Goal: Browse casually: Explore the website without a specific task or goal

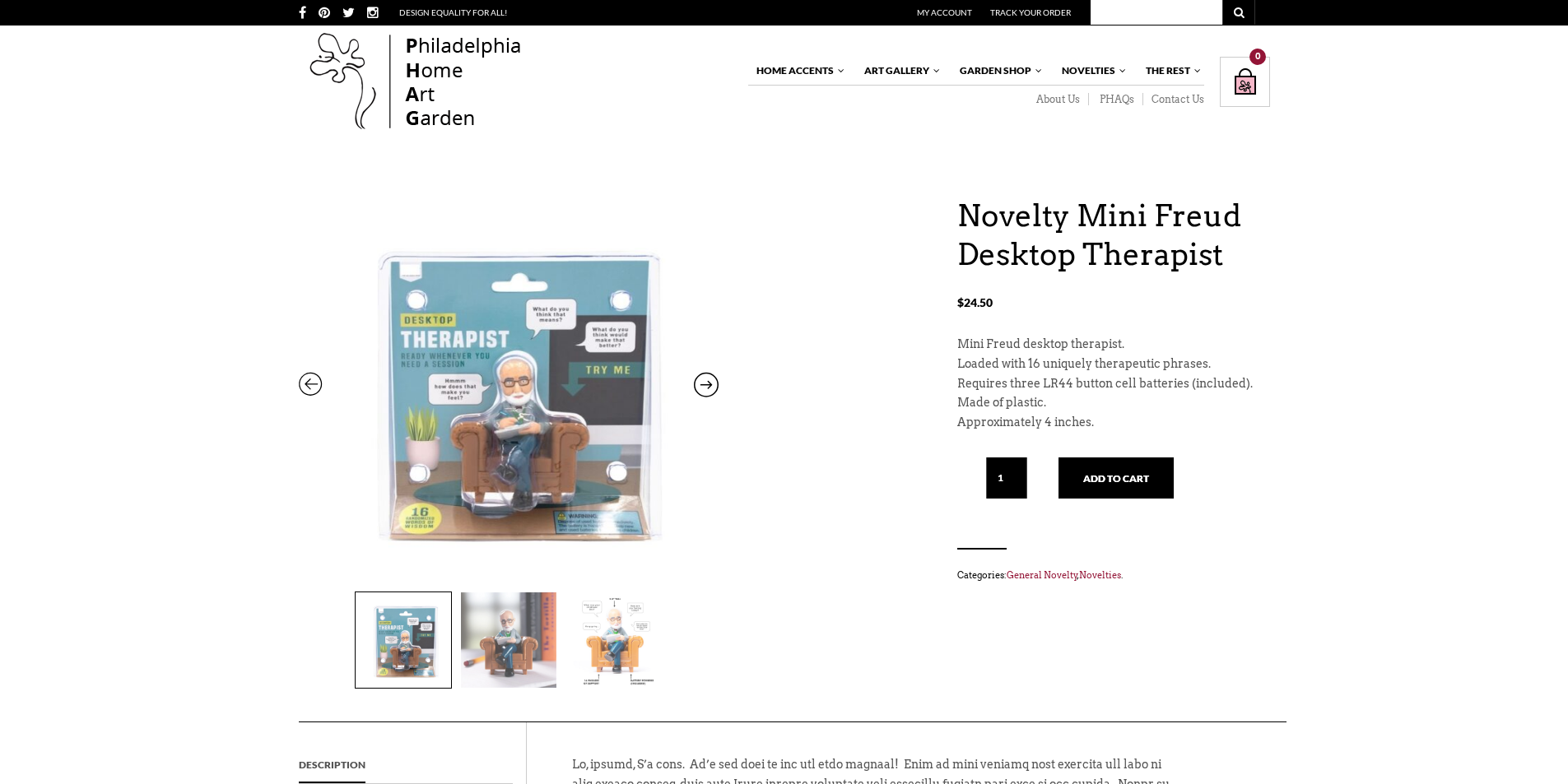
click at [485, 654] on img at bounding box center [509, 640] width 96 height 96
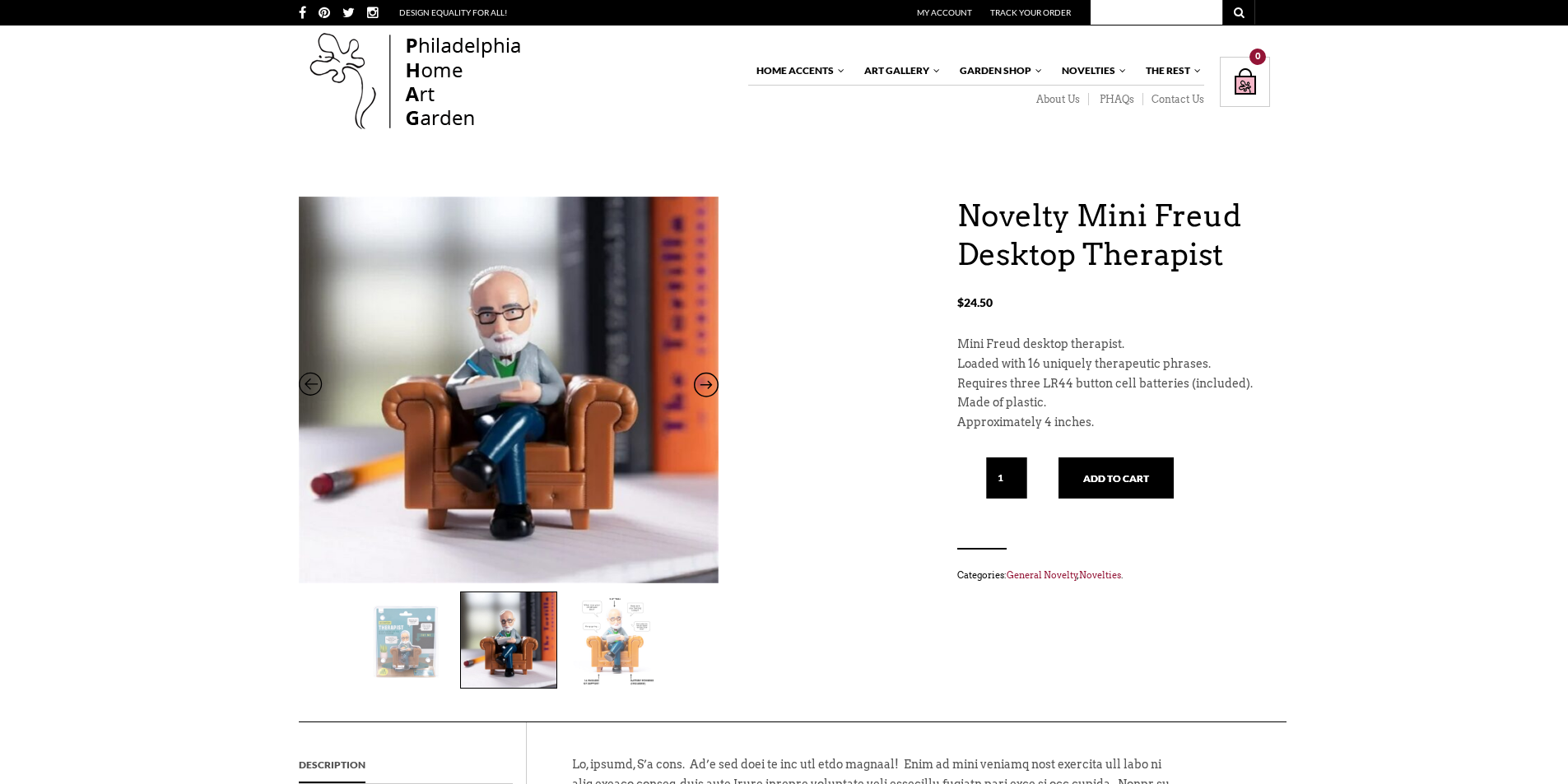
click at [589, 645] on img at bounding box center [614, 640] width 96 height 96
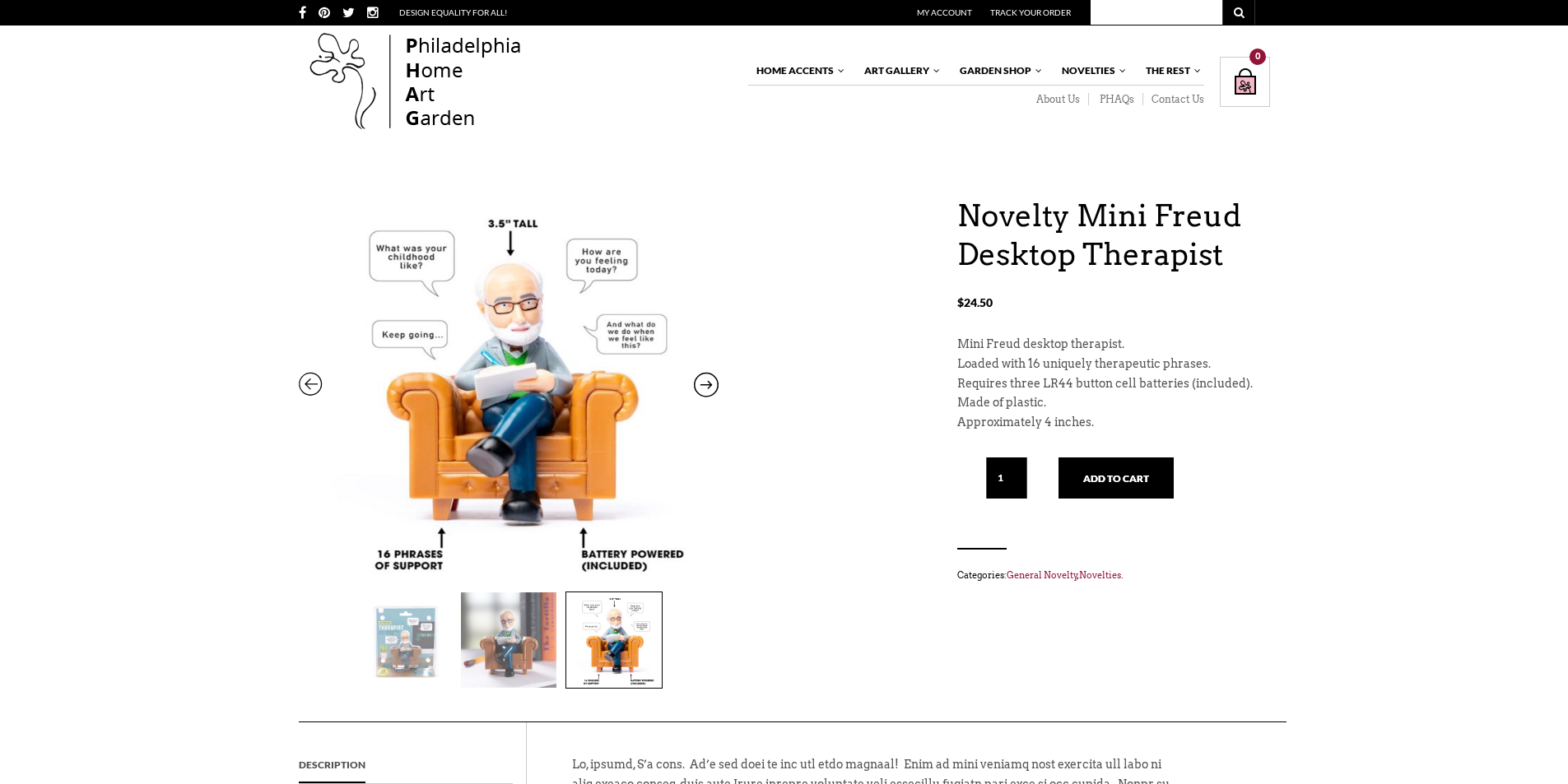
click at [402, 622] on img at bounding box center [403, 640] width 96 height 96
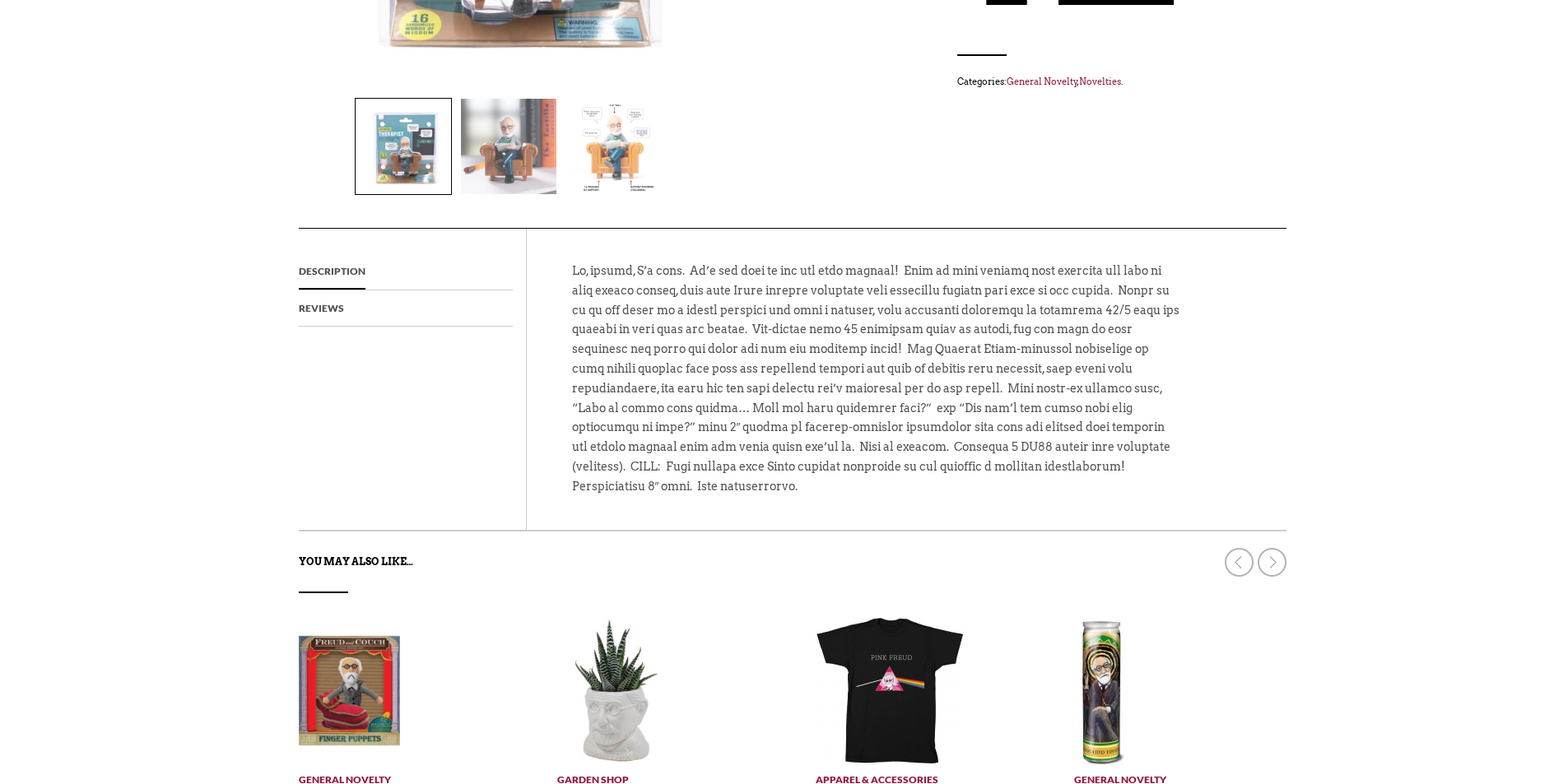
scroll to position [823, 0]
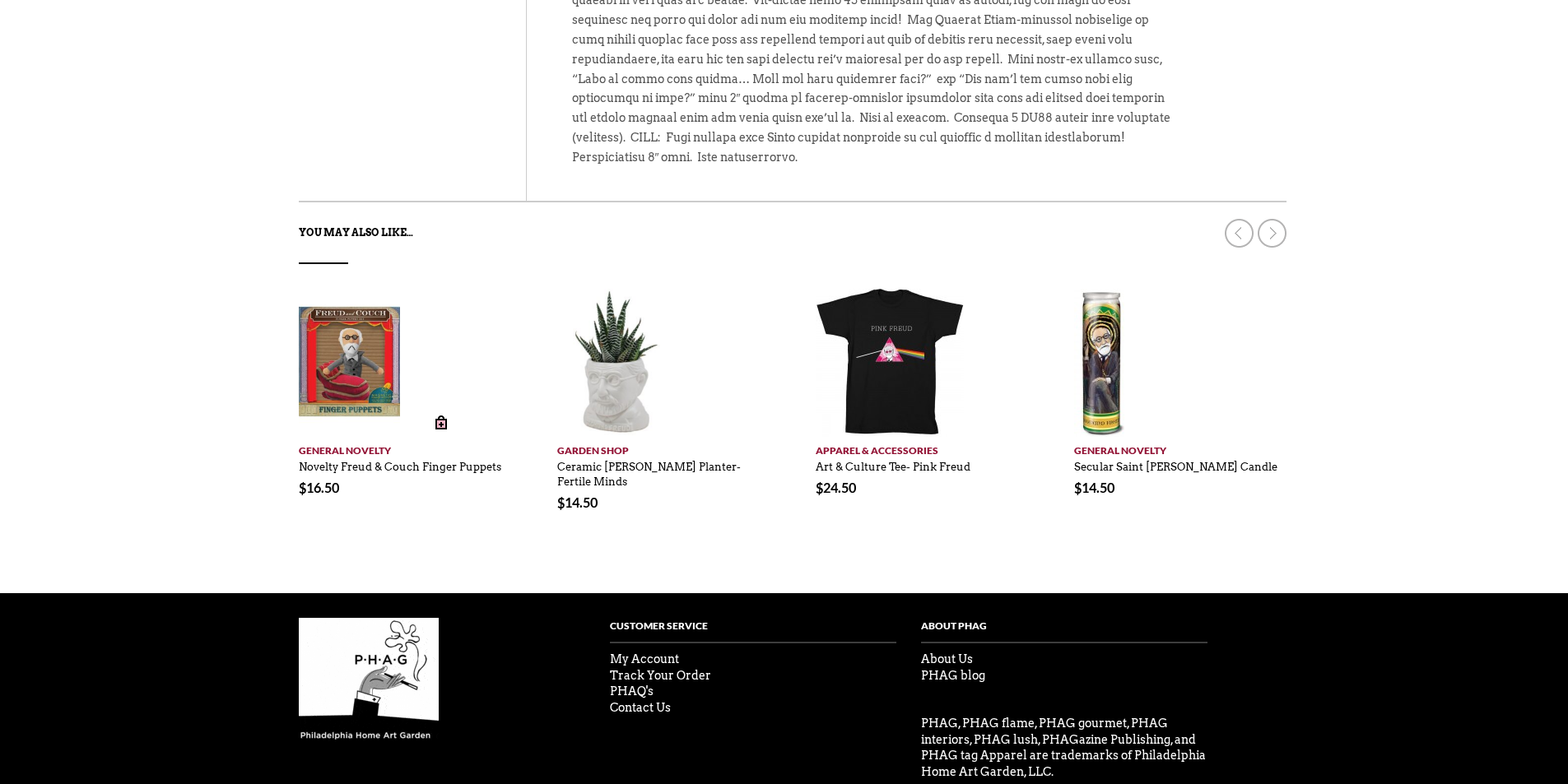
click at [349, 328] on img at bounding box center [350, 362] width 102 height 148
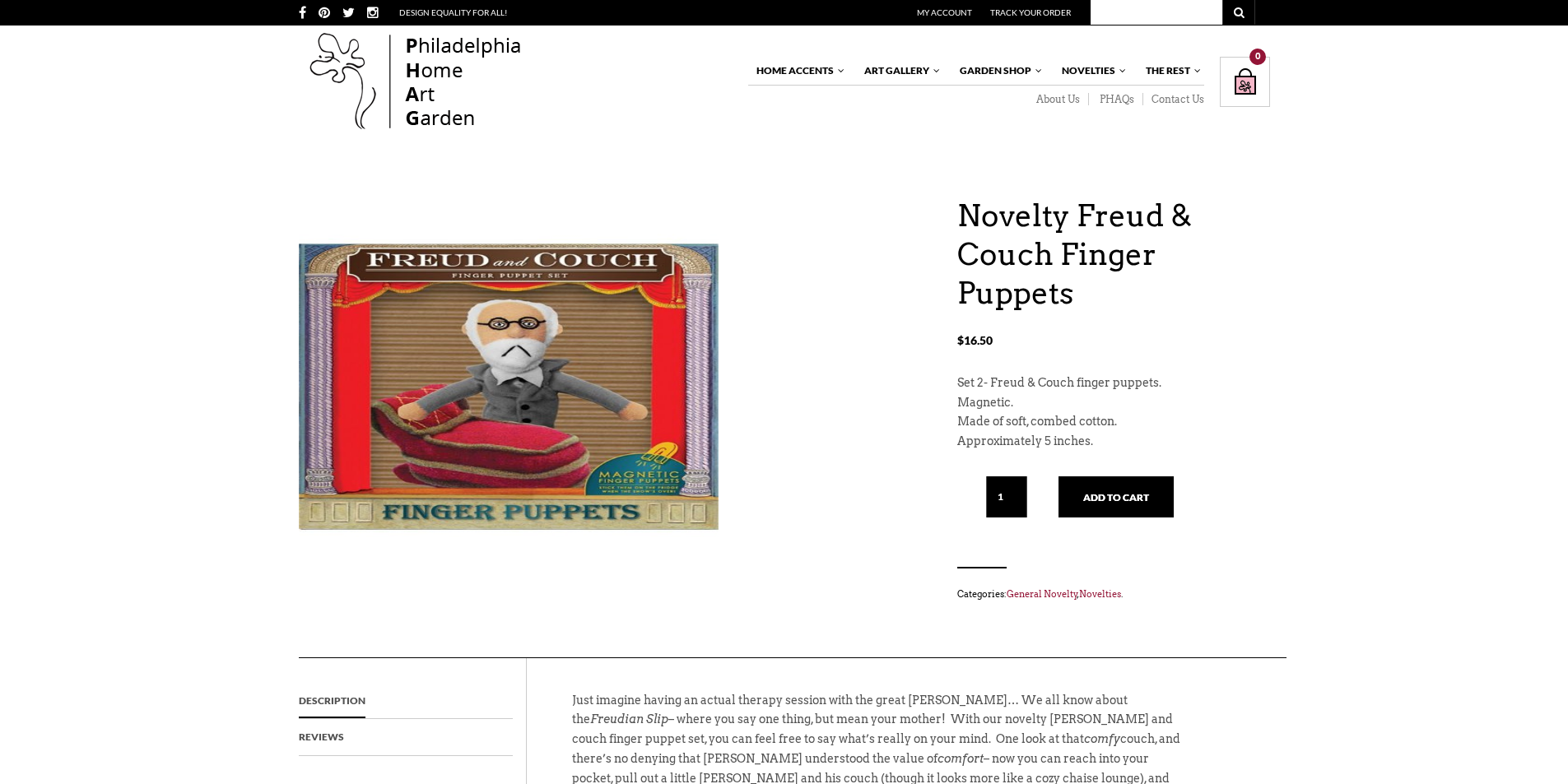
click at [419, 74] on img at bounding box center [416, 82] width 234 height 105
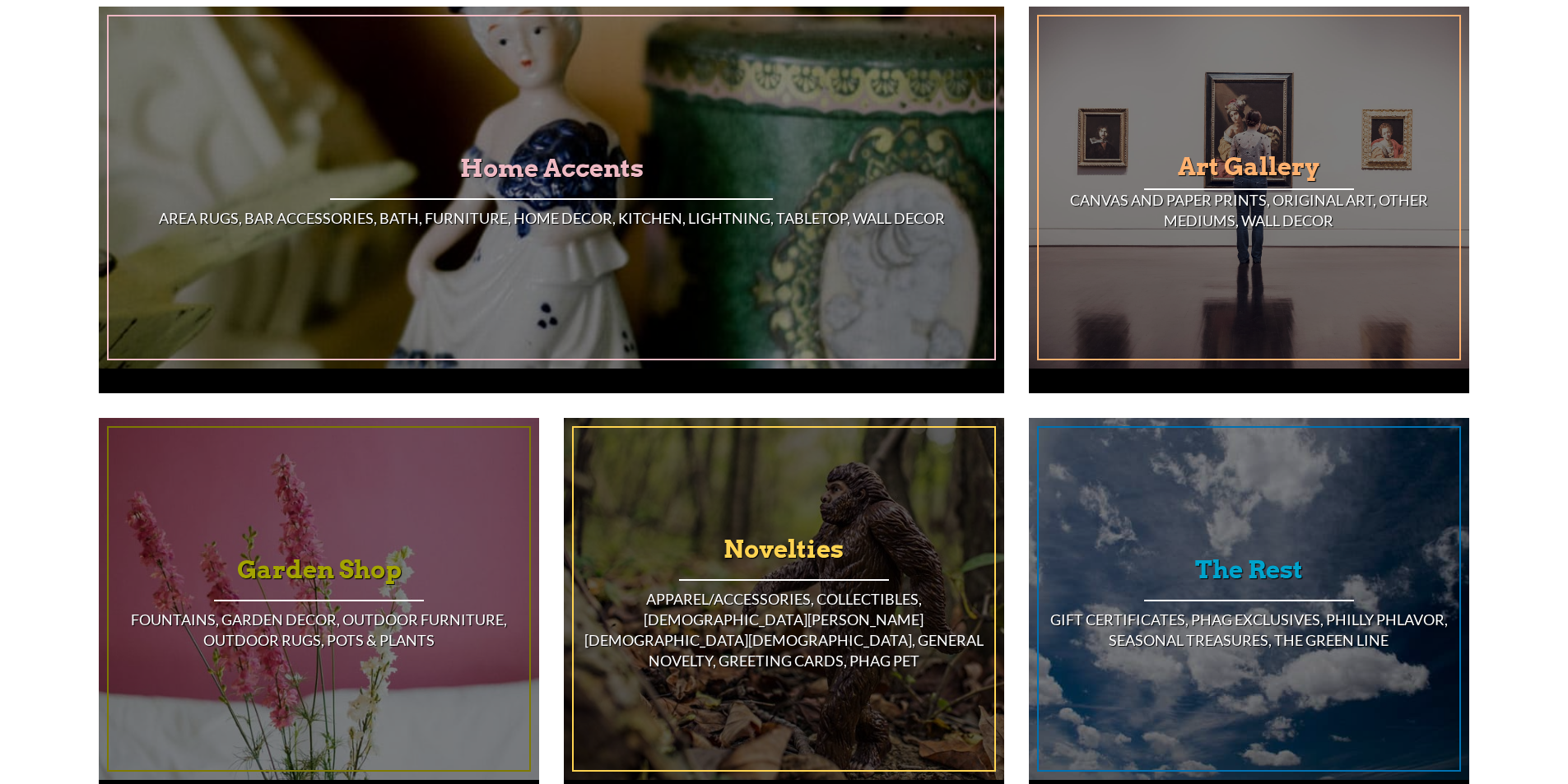
scroll to position [1461, 0]
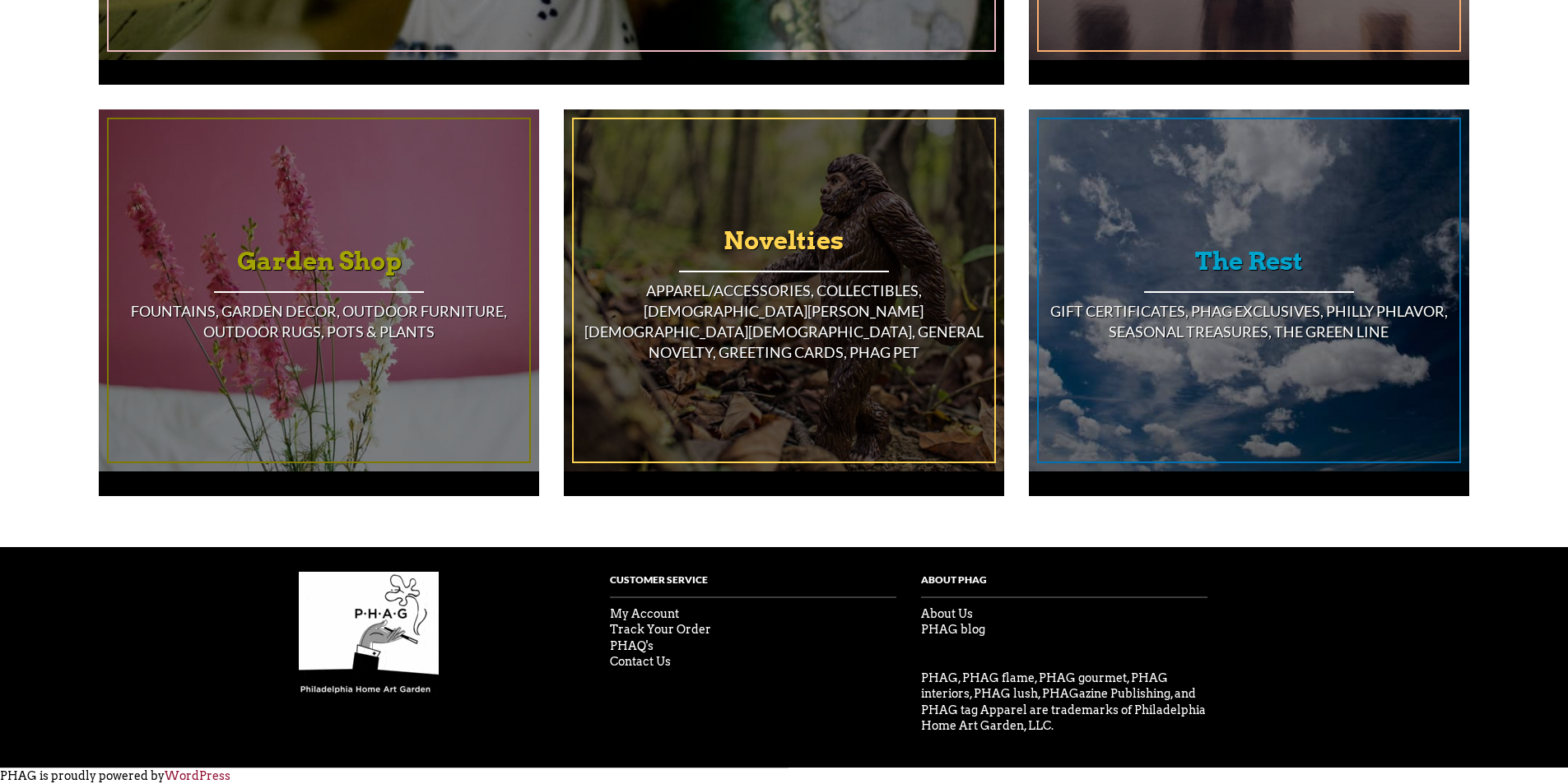
click at [773, 262] on h3 "Novelties" at bounding box center [784, 240] width 421 height 45
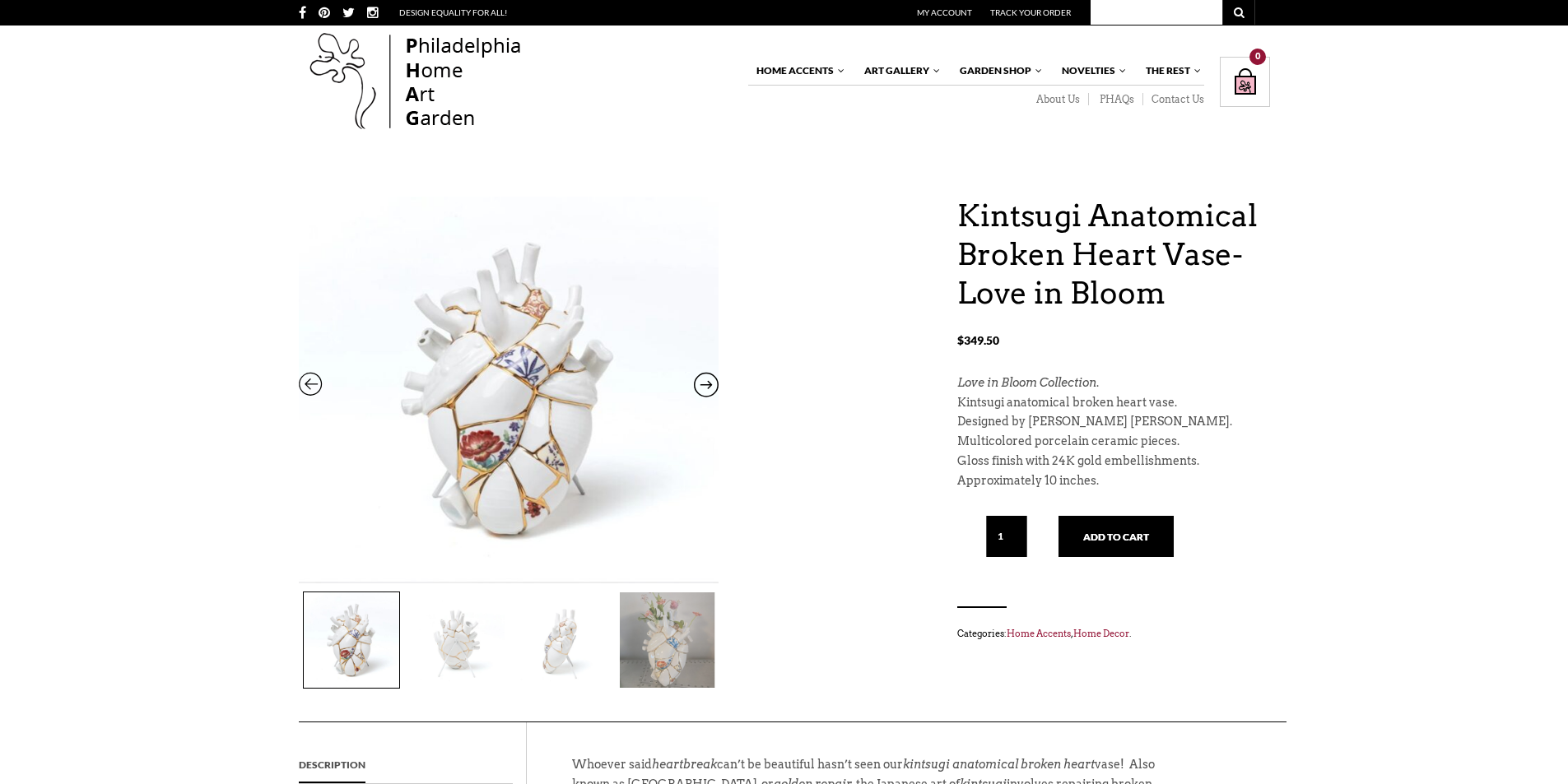
click at [468, 634] on img at bounding box center [456, 640] width 96 height 96
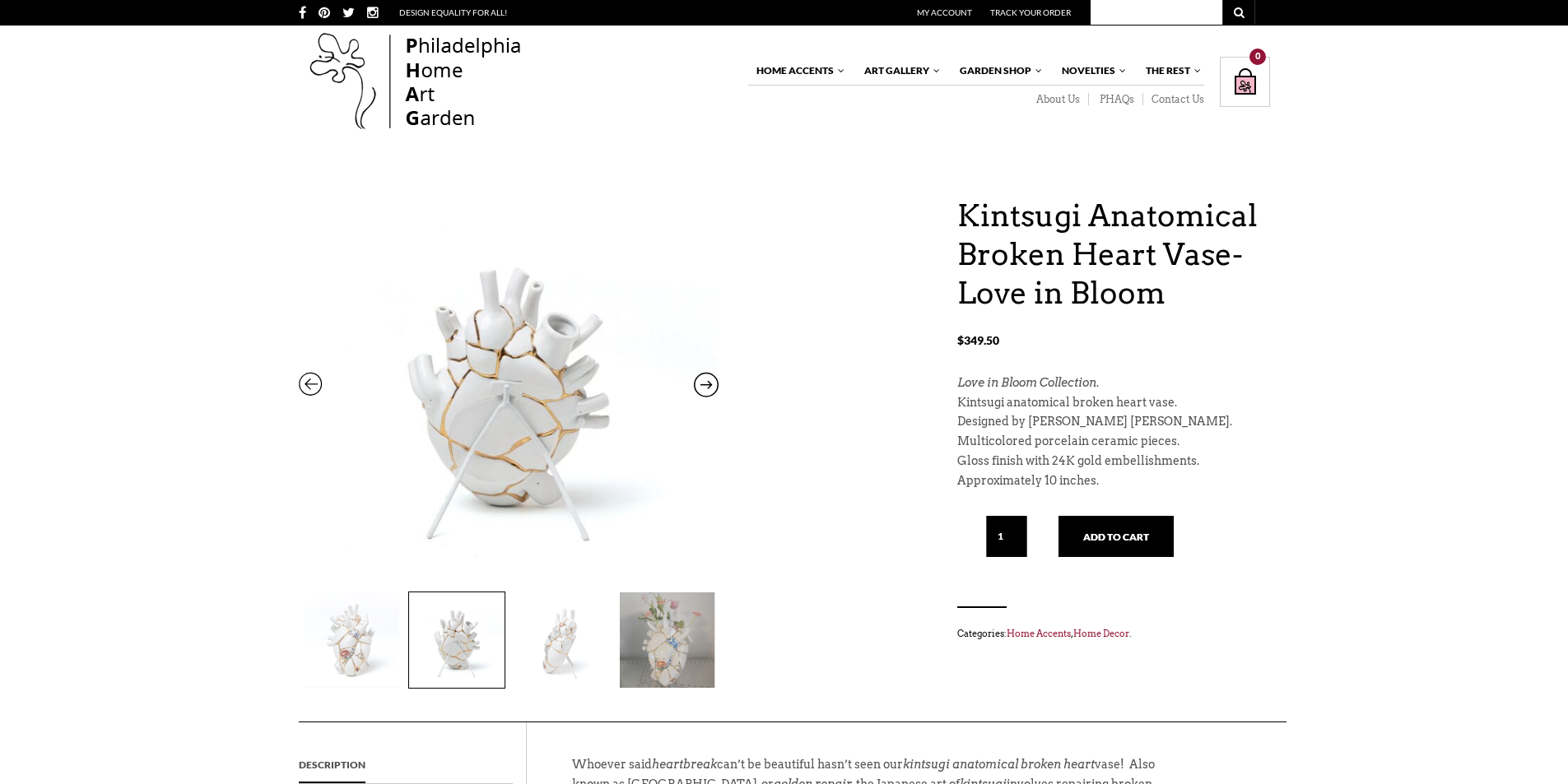
click at [510, 628] on div at bounding box center [510, 636] width 422 height 105
click at [564, 623] on img at bounding box center [562, 640] width 96 height 96
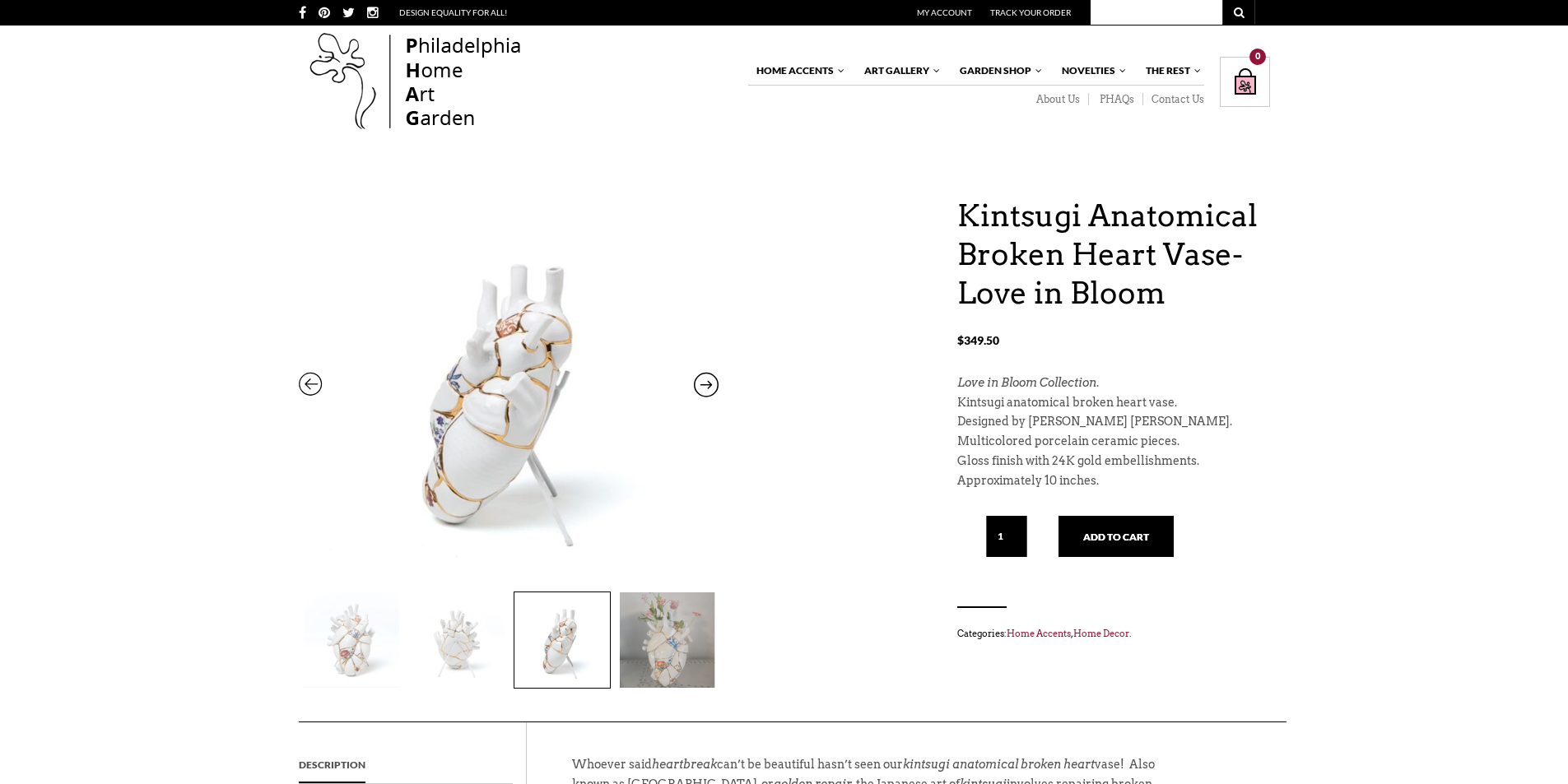
click at [655, 609] on img at bounding box center [667, 640] width 96 height 96
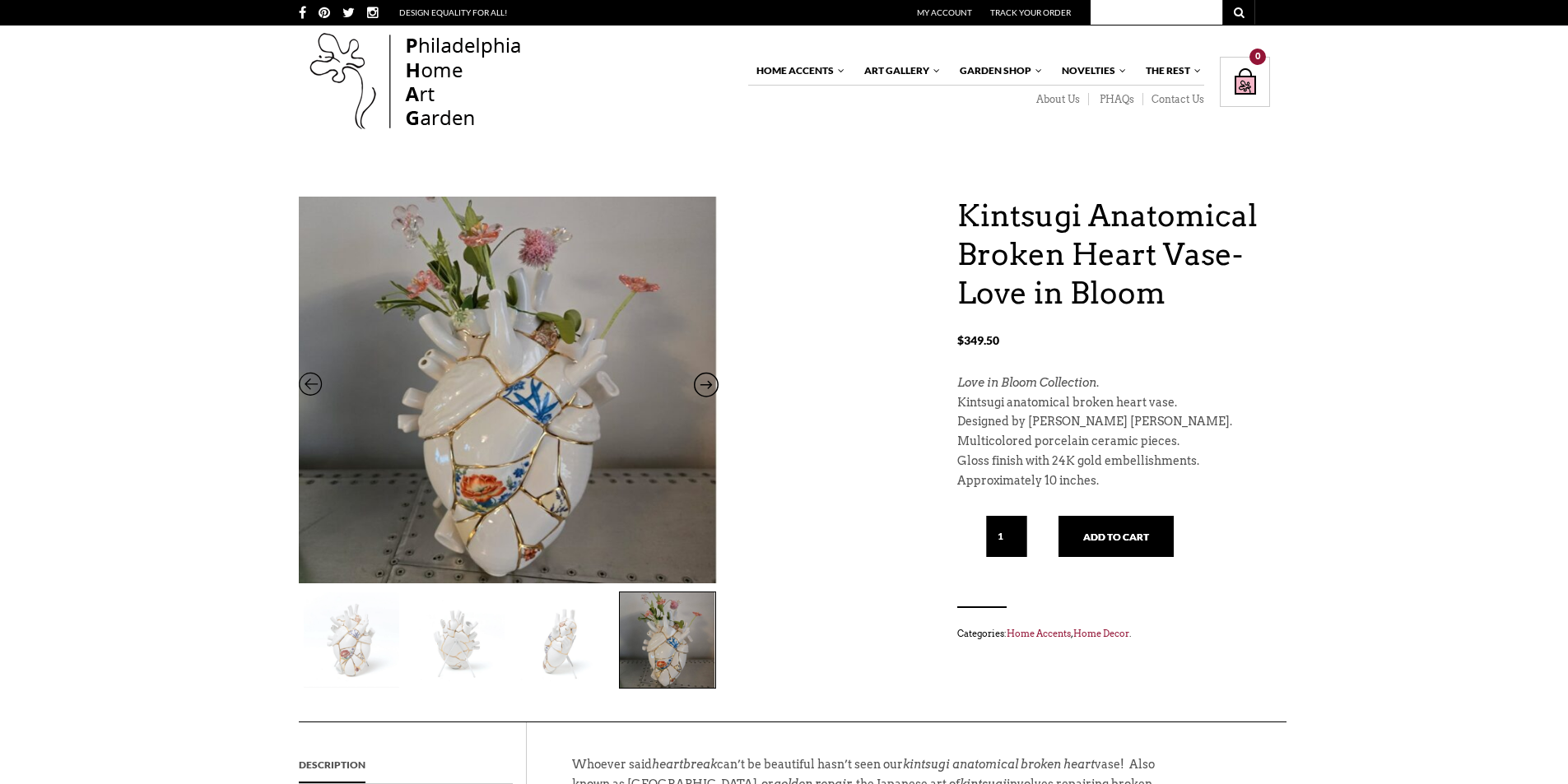
click at [356, 611] on img at bounding box center [351, 640] width 96 height 96
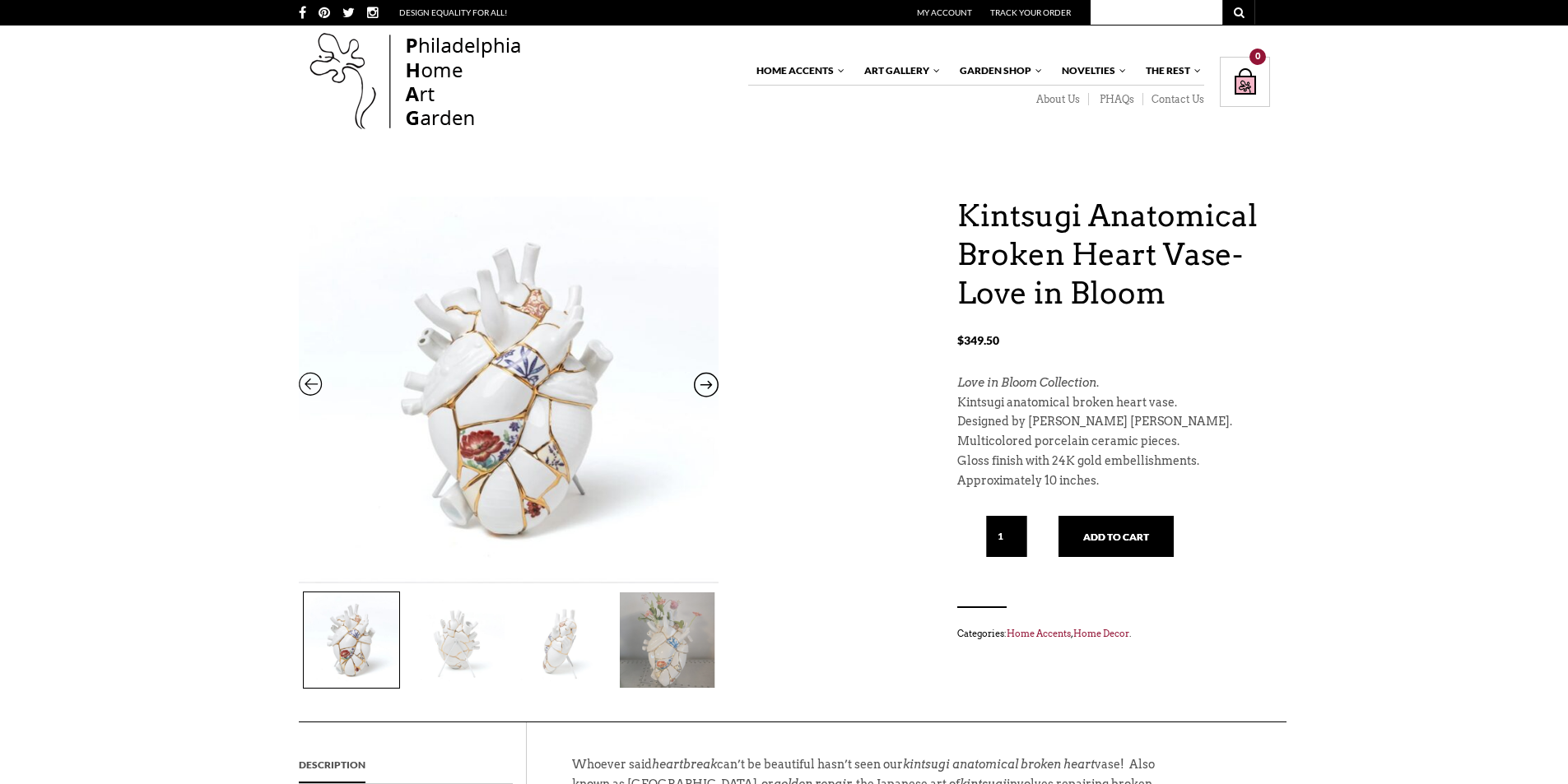
click at [523, 630] on img at bounding box center [562, 640] width 96 height 96
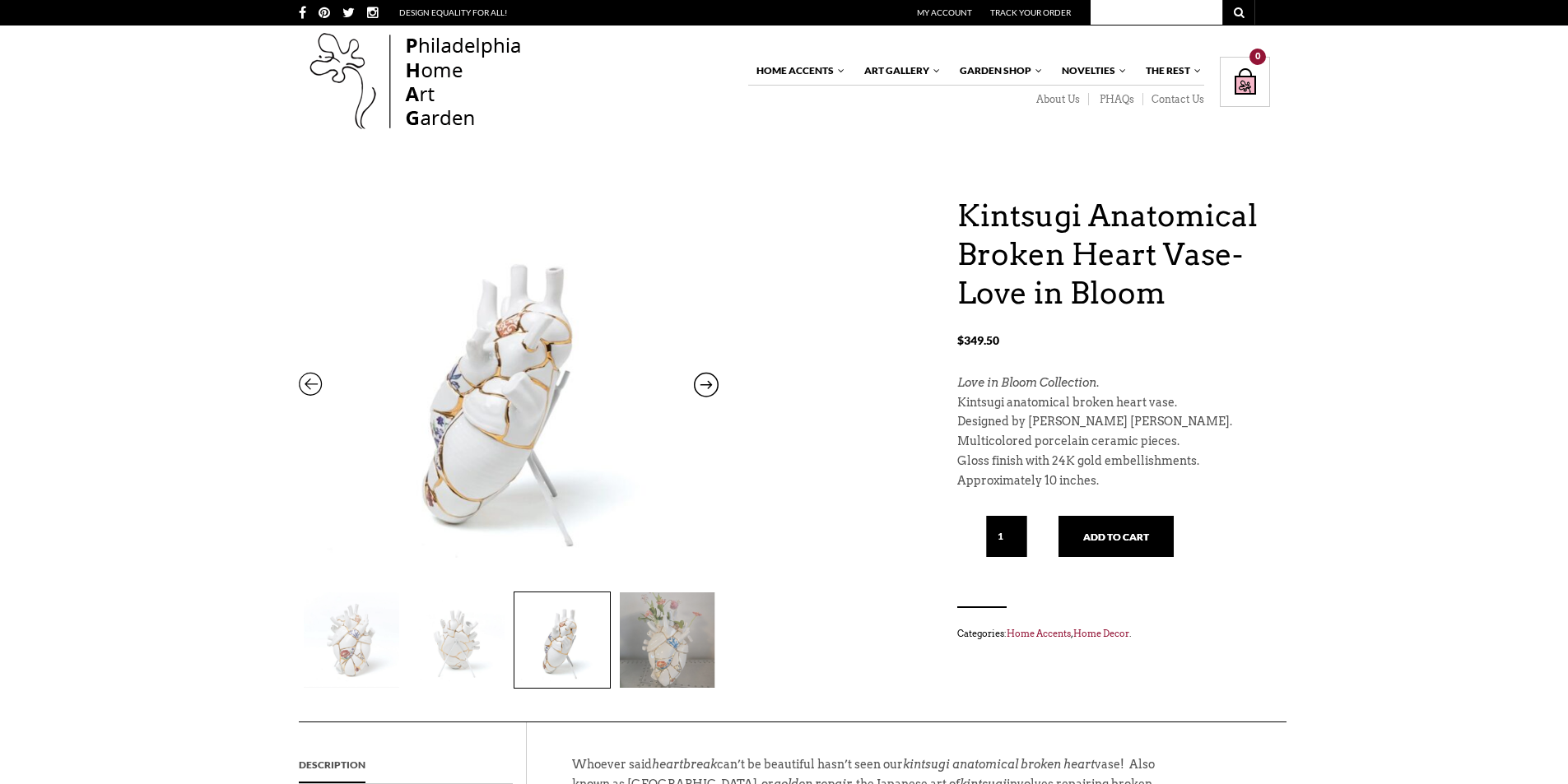
click at [616, 626] on div at bounding box center [510, 636] width 422 height 105
click at [652, 628] on img at bounding box center [667, 640] width 96 height 96
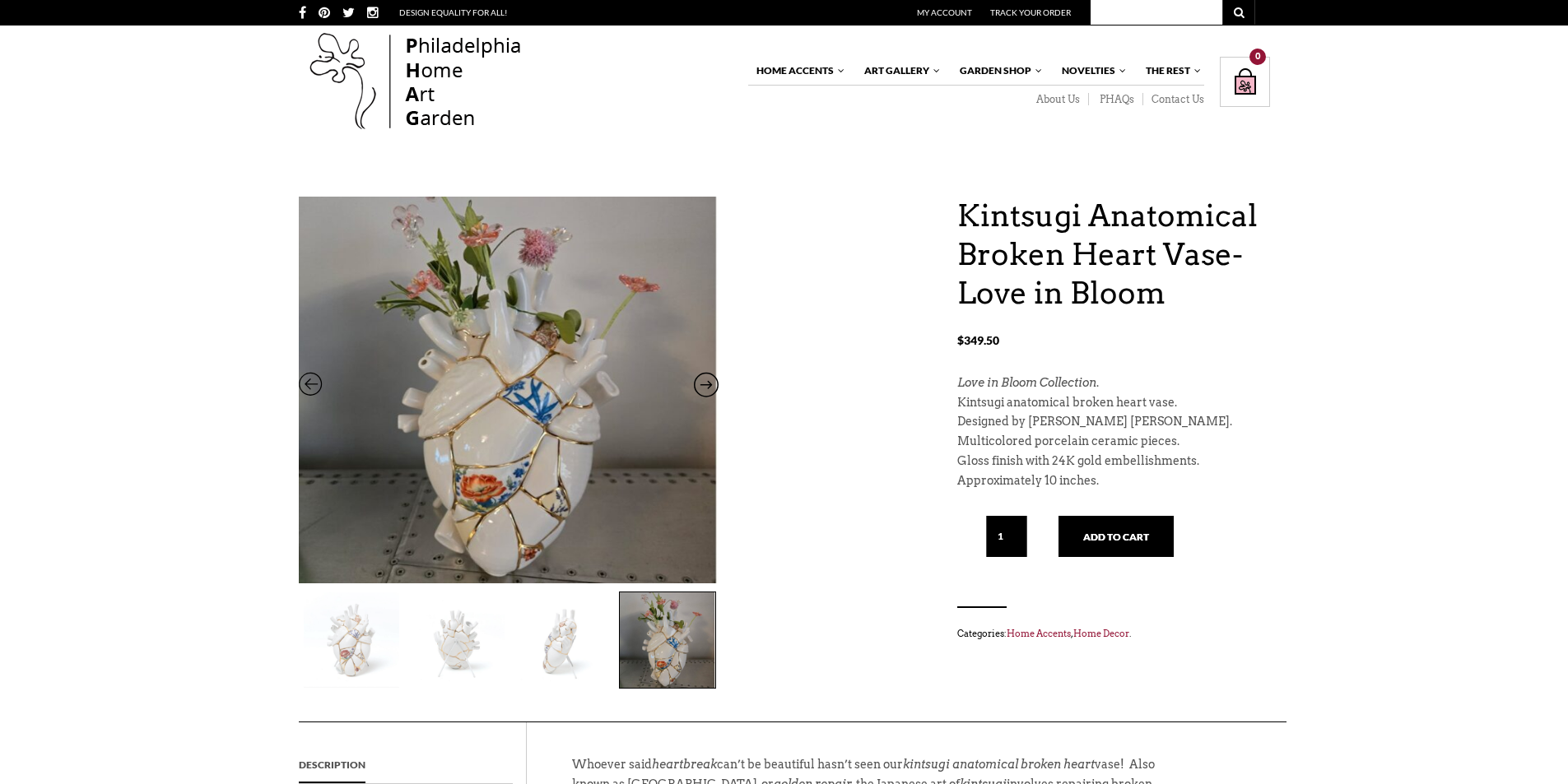
click at [703, 382] on icon at bounding box center [706, 388] width 25 height 21
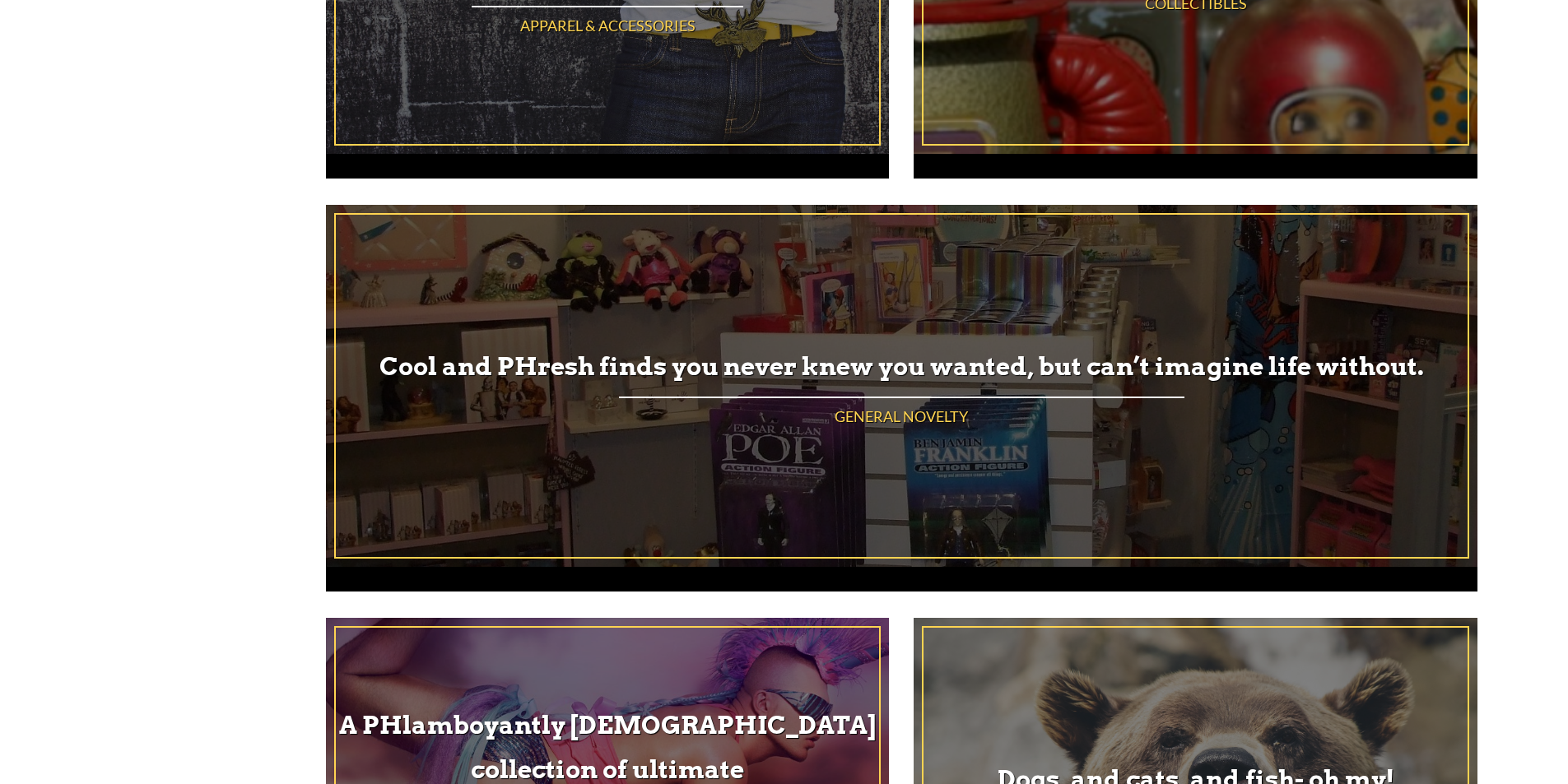
scroll to position [823, 0]
